Goal: Find specific page/section: Find specific page/section

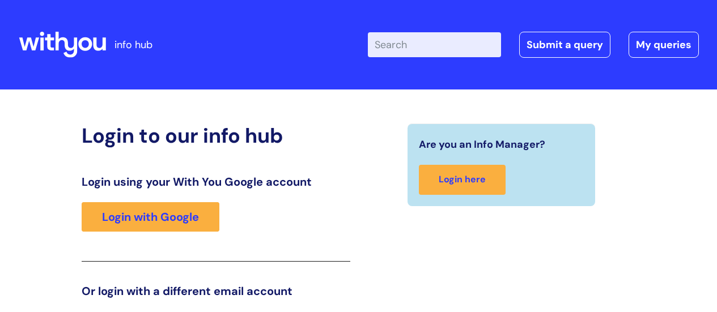
scroll to position [173, 0]
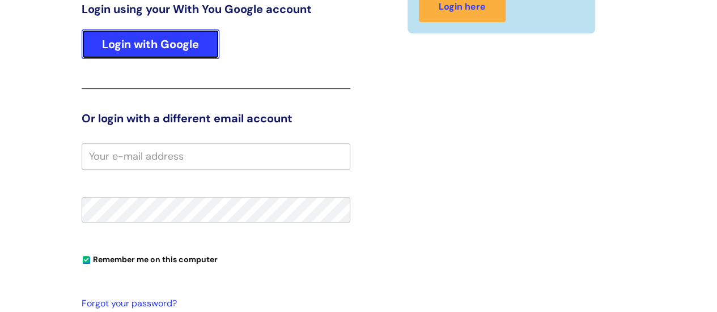
click at [133, 35] on link "Login with Google" at bounding box center [151, 43] width 138 height 29
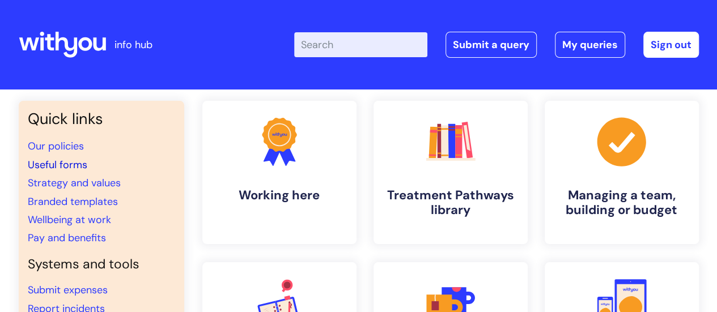
click at [57, 164] on link "Useful forms" at bounding box center [57, 165] width 59 height 14
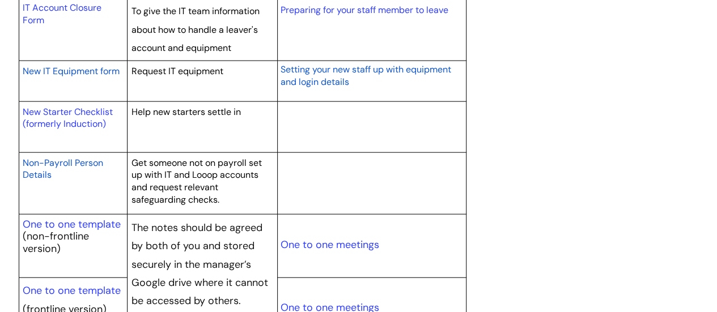
scroll to position [1303, 0]
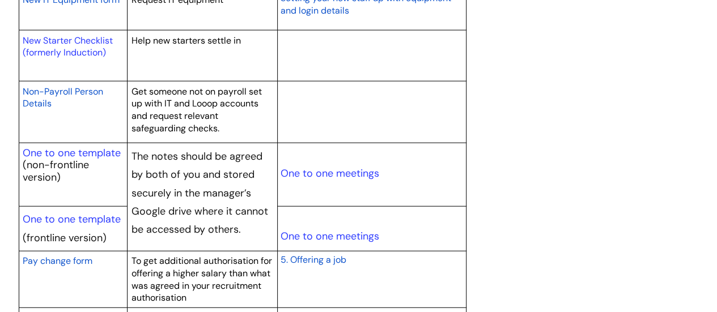
click at [93, 87] on span "Non-Payroll Person Details" at bounding box center [63, 98] width 80 height 24
